Goal: Task Accomplishment & Management: Manage account settings

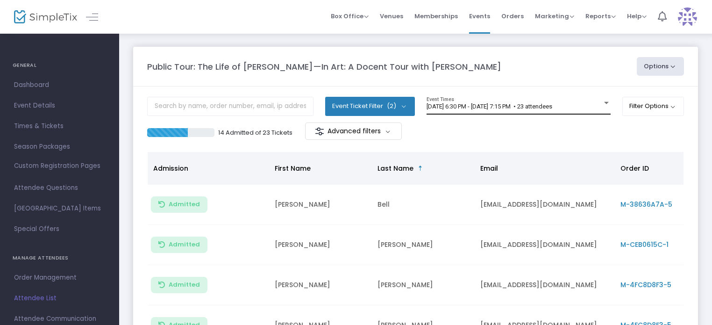
click at [604, 102] on div at bounding box center [606, 103] width 5 height 2
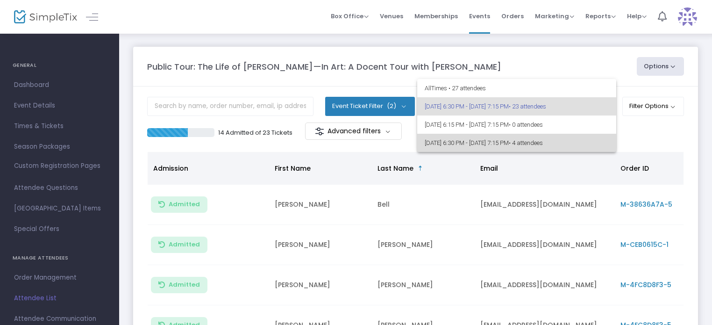
click at [591, 141] on span "[DATE] 6:30 PM - [DATE] 7:15 PM • 4 attendees" at bounding box center [517, 143] width 184 height 18
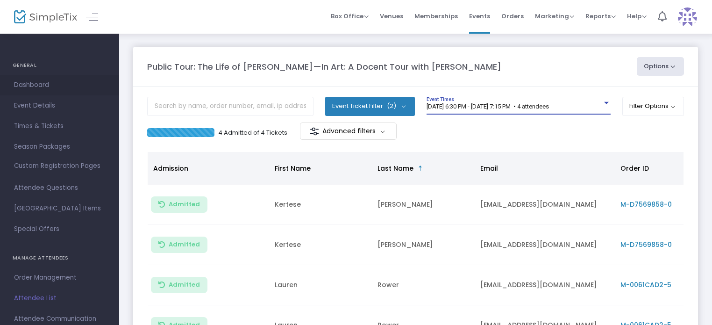
click at [48, 86] on span "Dashboard" at bounding box center [59, 85] width 91 height 12
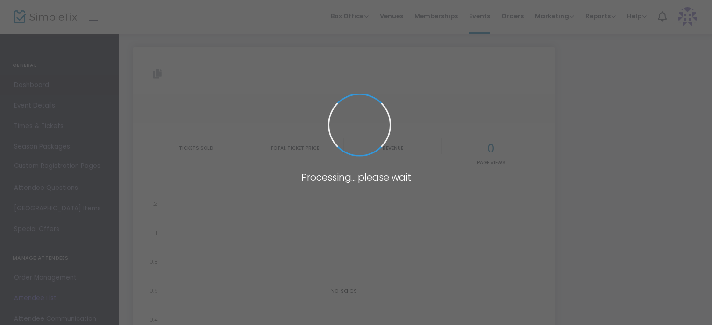
type input "[URL][DOMAIN_NAME][PERSON_NAME]"
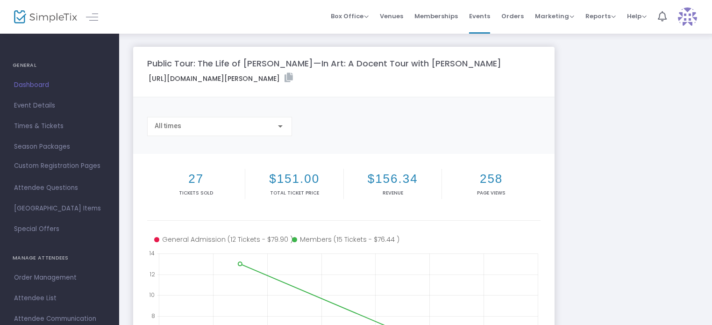
click at [48, 86] on span "Dashboard" at bounding box center [59, 85] width 91 height 12
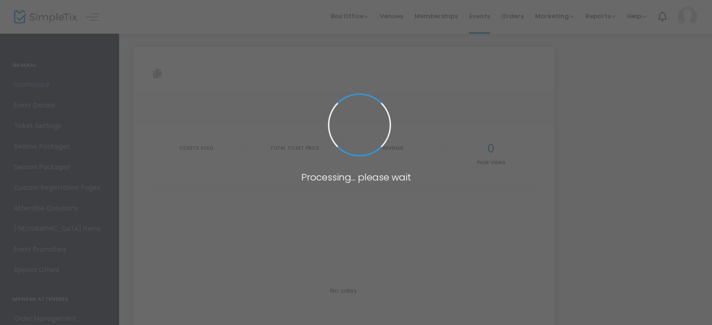
type input "[URL][DOMAIN_NAME][PERSON_NAME]"
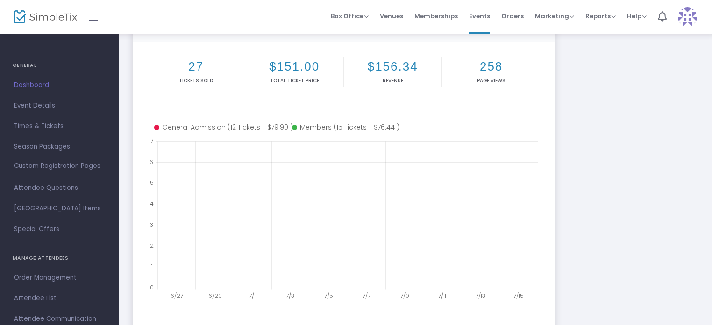
scroll to position [14, 0]
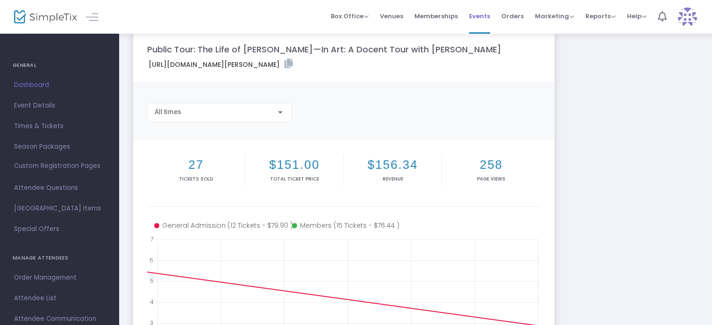
click at [481, 14] on span "Events" at bounding box center [479, 16] width 21 height 24
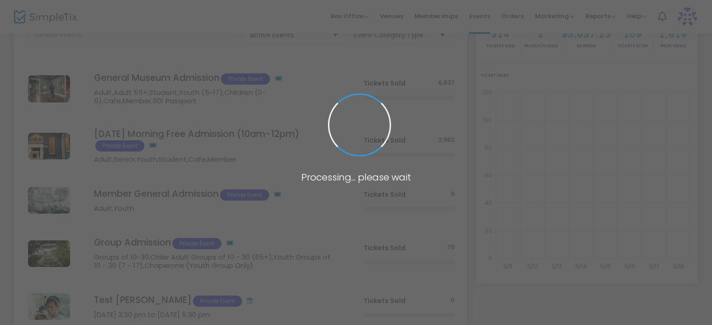
scroll to position [157, 0]
